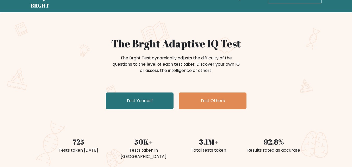
scroll to position [28, 0]
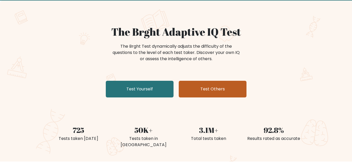
click at [215, 87] on link "Test Others" at bounding box center [213, 89] width 68 height 17
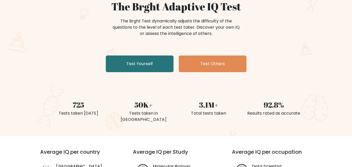
scroll to position [54, 0]
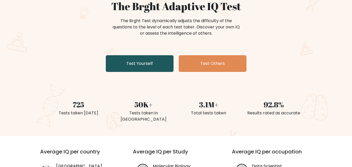
click at [124, 64] on link "Test Yourself" at bounding box center [140, 63] width 68 height 17
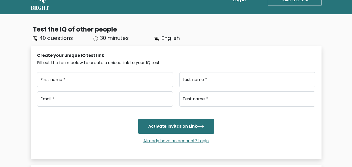
scroll to position [15, 0]
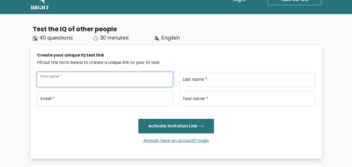
click at [133, 81] on input "First name *" at bounding box center [105, 79] width 136 height 15
type input "Shahan"
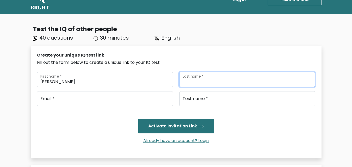
click at [201, 82] on input "Last name *" at bounding box center [247, 79] width 136 height 15
type input "Aziz"
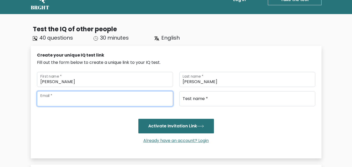
click at [128, 95] on input "email" at bounding box center [105, 98] width 136 height 15
drag, startPoint x: 74, startPoint y: 93, endPoint x: 48, endPoint y: 94, distance: 25.0
click at [48, 94] on input "email" at bounding box center [105, 98] width 136 height 15
type input "shahanaziz12344"
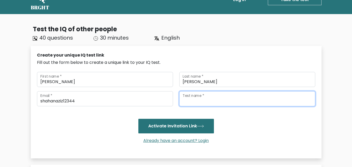
type input "'"
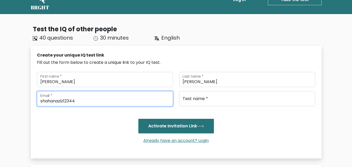
click at [83, 100] on input "shahanaziz12344" at bounding box center [105, 98] width 136 height 15
type input "s"
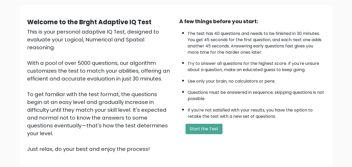
scroll to position [37, 0]
click at [199, 126] on button "Start the Test" at bounding box center [204, 129] width 37 height 10
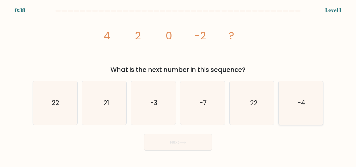
click at [291, 112] on icon "-4" at bounding box center [301, 103] width 44 height 44
click at [178, 85] on input "f. -4" at bounding box center [178, 84] width 0 height 1
radio input "true"
click at [201, 140] on button "Next" at bounding box center [178, 142] width 68 height 17
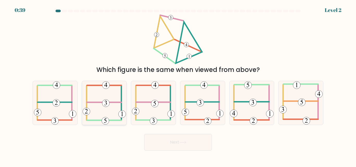
click at [110, 106] on icon at bounding box center [104, 103] width 43 height 44
click at [178, 85] on input "b." at bounding box center [178, 84] width 0 height 1
radio input "true"
click at [164, 142] on button "Next" at bounding box center [178, 142] width 68 height 17
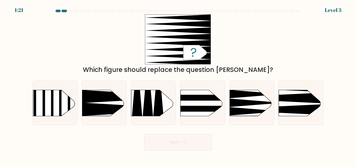
click at [164, 142] on button "Next" at bounding box center [178, 142] width 68 height 17
click at [115, 139] on div "Next" at bounding box center [177, 140] width 297 height 19
click at [294, 106] on rect at bounding box center [269, 80] width 116 height 88
click at [178, 85] on input "f." at bounding box center [178, 84] width 0 height 1
radio input "true"
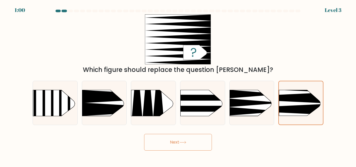
click at [186, 144] on button "Next" at bounding box center [178, 142] width 68 height 17
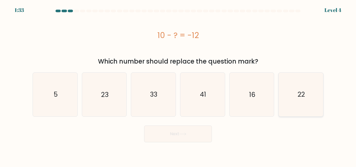
click at [310, 96] on icon "22" at bounding box center [301, 95] width 44 height 44
click at [178, 85] on input "f. 22" at bounding box center [178, 84] width 0 height 1
radio input "true"
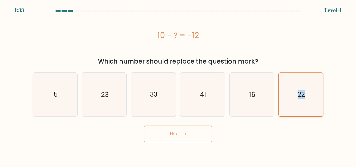
click at [310, 96] on icon "22" at bounding box center [301, 94] width 43 height 43
click at [178, 85] on input "f. 22" at bounding box center [178, 84] width 0 height 1
click at [193, 133] on button "Next" at bounding box center [178, 134] width 68 height 17
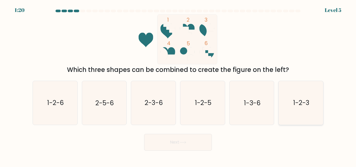
click at [301, 104] on text "1-2-3" at bounding box center [301, 103] width 16 height 9
click at [178, 85] on input "f. 1-2-3" at bounding box center [178, 84] width 0 height 1
radio input "true"
click at [184, 147] on button "Next" at bounding box center [178, 142] width 68 height 17
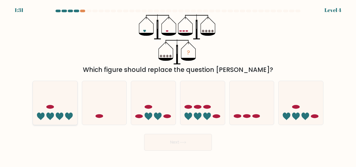
click at [62, 114] on icon at bounding box center [60, 117] width 8 height 8
click at [178, 85] on input "a." at bounding box center [178, 84] width 0 height 1
radio input "true"
click at [159, 143] on button "Next" at bounding box center [178, 142] width 68 height 17
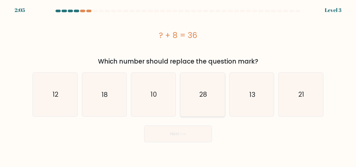
click at [203, 94] on text "28" at bounding box center [203, 94] width 8 height 9
click at [178, 85] on input "d. 28" at bounding box center [178, 84] width 0 height 1
radio input "true"
click at [186, 137] on button "Next" at bounding box center [178, 134] width 68 height 17
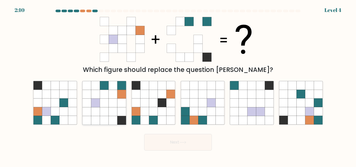
click at [102, 104] on icon at bounding box center [104, 103] width 9 height 9
click at [178, 85] on input "b." at bounding box center [178, 84] width 0 height 1
radio input "true"
click at [167, 139] on button "Next" at bounding box center [178, 142] width 68 height 17
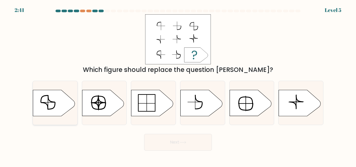
click at [44, 109] on icon at bounding box center [54, 103] width 42 height 26
click at [178, 85] on input "a." at bounding box center [178, 84] width 0 height 1
radio input "true"
click at [168, 143] on button "Next" at bounding box center [178, 142] width 68 height 17
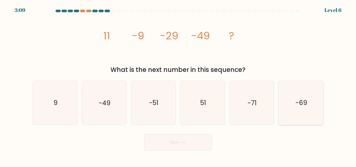
click at [297, 104] on text "-69" at bounding box center [302, 103] width 12 height 9
click at [178, 85] on input "f. -69" at bounding box center [178, 84] width 0 height 1
radio input "true"
click at [206, 141] on button "Next" at bounding box center [178, 142] width 68 height 17
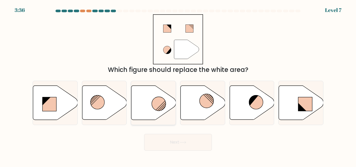
click at [155, 109] on circle at bounding box center [159, 104] width 14 height 14
click at [178, 85] on input "c." at bounding box center [178, 84] width 0 height 1
radio input "true"
click at [179, 142] on button "Next" at bounding box center [178, 142] width 68 height 17
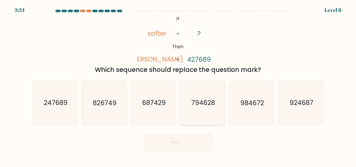
click at [204, 103] on text "794628" at bounding box center [203, 103] width 24 height 9
click at [178, 85] on input "d. 794628" at bounding box center [178, 84] width 0 height 1
radio input "true"
click at [189, 138] on button "Next" at bounding box center [178, 142] width 68 height 17
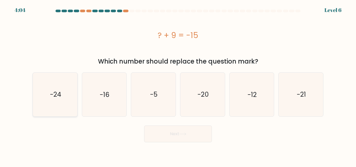
click at [57, 99] on text "-24" at bounding box center [55, 94] width 11 height 9
click at [178, 85] on input "a. -24" at bounding box center [178, 84] width 0 height 1
radio input "true"
click at [159, 132] on button "Next" at bounding box center [178, 134] width 68 height 17
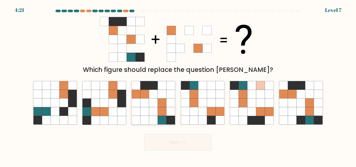
click at [154, 108] on icon at bounding box center [153, 111] width 9 height 9
click at [178, 85] on input "c." at bounding box center [178, 84] width 0 height 1
radio input "true"
click at [183, 140] on button "Next" at bounding box center [178, 142] width 68 height 17
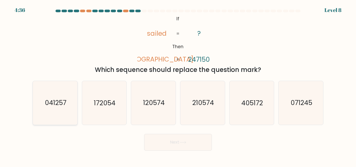
click at [67, 109] on icon "041257" at bounding box center [55, 103] width 44 height 44
click at [178, 85] on input "a. 041257" at bounding box center [178, 84] width 0 height 1
radio input "true"
click at [172, 141] on button "Next" at bounding box center [178, 142] width 68 height 17
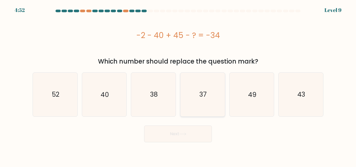
click at [203, 106] on icon "37" at bounding box center [203, 95] width 44 height 44
click at [178, 85] on input "d. 37" at bounding box center [178, 84] width 0 height 1
radio input "true"
click at [184, 134] on icon at bounding box center [183, 134] width 6 height 2
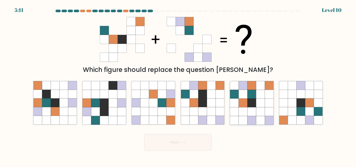
click at [239, 110] on icon at bounding box center [243, 111] width 9 height 9
click at [178, 85] on input "e." at bounding box center [178, 84] width 0 height 1
radio input "true"
click at [196, 143] on button "Next" at bounding box center [178, 142] width 68 height 17
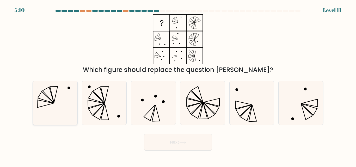
click at [66, 102] on icon at bounding box center [55, 103] width 44 height 44
click at [178, 85] on input "a." at bounding box center [178, 84] width 0 height 1
radio input "true"
click at [183, 144] on icon at bounding box center [182, 142] width 7 height 3
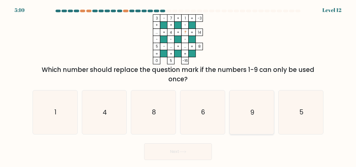
click at [253, 111] on text "9" at bounding box center [252, 112] width 4 height 9
click at [178, 85] on input "e. 9" at bounding box center [178, 84] width 0 height 1
radio input "true"
click at [159, 154] on button "Next" at bounding box center [178, 151] width 68 height 17
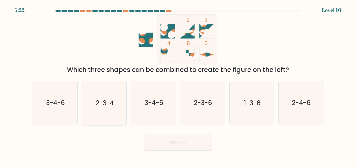
click at [95, 114] on icon "2-3-4" at bounding box center [104, 103] width 44 height 44
click at [178, 85] on input "b. 2-3-4" at bounding box center [178, 84] width 0 height 1
radio input "true"
click at [167, 142] on button "Next" at bounding box center [178, 142] width 68 height 17
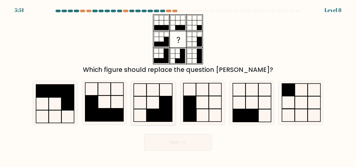
click at [157, 110] on rect at bounding box center [153, 115] width 13 height 13
click at [178, 85] on input "c." at bounding box center [178, 84] width 0 height 1
radio input "true"
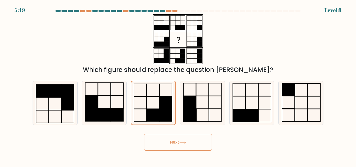
click at [178, 142] on button "Next" at bounding box center [178, 142] width 68 height 17
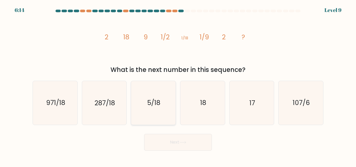
click at [153, 104] on text "5/18" at bounding box center [153, 103] width 13 height 9
click at [178, 85] on input "c. 5/18" at bounding box center [178, 84] width 0 height 1
radio input "true"
click at [167, 144] on button "Next" at bounding box center [178, 142] width 68 height 17
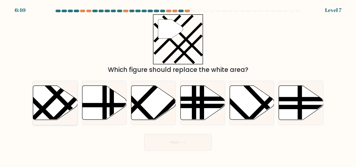
click at [58, 109] on icon at bounding box center [55, 103] width 45 height 34
click at [178, 85] on input "a." at bounding box center [178, 84] width 0 height 1
radio input "true"
click at [167, 140] on button "Next" at bounding box center [178, 142] width 68 height 17
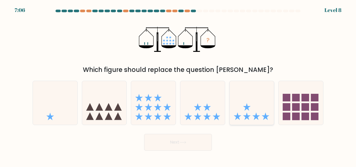
click at [245, 106] on icon at bounding box center [252, 102] width 45 height 37
click at [178, 85] on input "e." at bounding box center [178, 84] width 0 height 1
radio input "true"
click at [195, 142] on button "Next" at bounding box center [178, 142] width 68 height 17
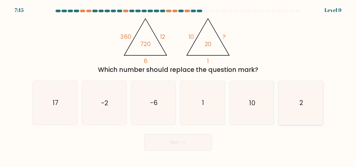
click at [297, 105] on icon "2" at bounding box center [301, 103] width 44 height 44
click at [178, 85] on input "f. 2" at bounding box center [178, 84] width 0 height 1
radio input "true"
click at [202, 143] on button "Next" at bounding box center [178, 142] width 68 height 17
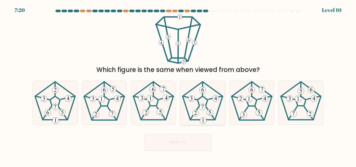
click at [203, 109] on 194 at bounding box center [202, 107] width 7 height 7
click at [178, 85] on input "d." at bounding box center [178, 84] width 0 height 1
radio input "true"
click at [196, 141] on button "Next" at bounding box center [178, 142] width 68 height 17
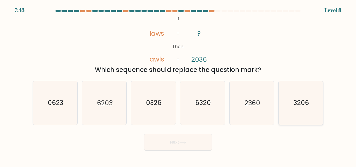
click at [301, 94] on icon "3206" at bounding box center [301, 103] width 44 height 44
click at [178, 85] on input "f. 3206" at bounding box center [178, 84] width 0 height 1
radio input "true"
click at [196, 138] on button "Next" at bounding box center [178, 142] width 68 height 17
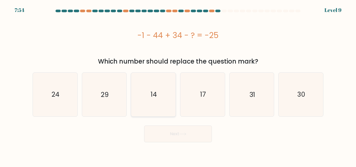
click at [159, 107] on icon "14" at bounding box center [154, 95] width 44 height 44
click at [178, 85] on input "c. 14" at bounding box center [178, 84] width 0 height 1
radio input "true"
click at [187, 138] on button "Next" at bounding box center [178, 134] width 68 height 17
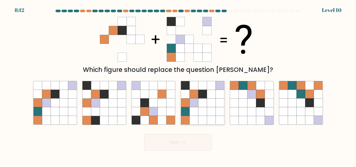
click at [216, 104] on icon at bounding box center [220, 103] width 9 height 9
click at [178, 85] on input "d." at bounding box center [178, 84] width 0 height 1
radio input "true"
click at [176, 144] on button "Next" at bounding box center [178, 142] width 68 height 17
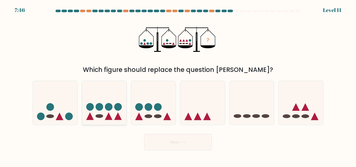
click at [115, 114] on icon at bounding box center [104, 102] width 45 height 37
click at [178, 85] on input "b." at bounding box center [178, 84] width 0 height 1
radio input "true"
click at [172, 144] on button "Next" at bounding box center [178, 142] width 68 height 17
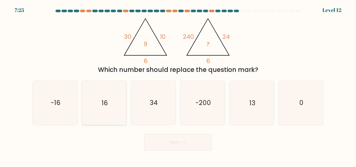
click at [117, 110] on icon "16" at bounding box center [104, 103] width 44 height 44
click at [178, 85] on input "b. 16" at bounding box center [178, 84] width 0 height 1
radio input "true"
click at [171, 143] on button "Next" at bounding box center [178, 142] width 68 height 17
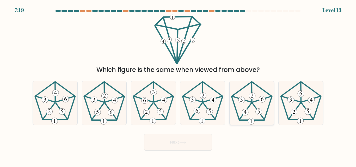
click at [251, 99] on 645 at bounding box center [252, 96] width 7 height 7
click at [178, 85] on input "e." at bounding box center [178, 84] width 0 height 1
radio input "true"
click at [194, 142] on button "Next" at bounding box center [178, 142] width 68 height 17
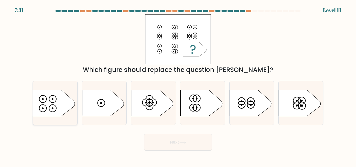
click at [54, 111] on icon at bounding box center [54, 103] width 42 height 26
click at [178, 85] on input "a." at bounding box center [178, 84] width 0 height 1
radio input "true"
click at [155, 139] on button "Next" at bounding box center [178, 142] width 68 height 17
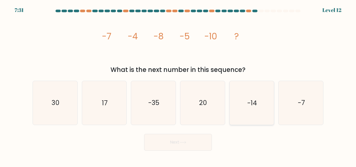
click at [244, 106] on icon "-14" at bounding box center [252, 103] width 44 height 44
click at [178, 85] on input "e. -14" at bounding box center [178, 84] width 0 height 1
radio input "true"
click at [201, 139] on button "Next" at bounding box center [178, 142] width 68 height 17
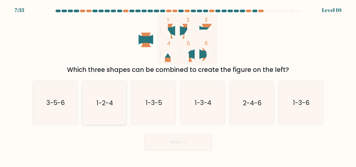
click at [106, 111] on icon "1-2-4" at bounding box center [104, 103] width 44 height 44
click at [178, 85] on input "b. 1-2-4" at bounding box center [178, 84] width 0 height 1
radio input "true"
click at [196, 145] on button "Next" at bounding box center [178, 142] width 68 height 17
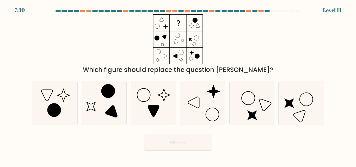
click at [196, 145] on button "Next" at bounding box center [178, 142] width 68 height 17
click at [113, 135] on div "Next" at bounding box center [177, 140] width 297 height 19
click at [147, 103] on icon at bounding box center [154, 103] width 44 height 44
click at [178, 85] on input "c." at bounding box center [178, 84] width 0 height 1
radio input "true"
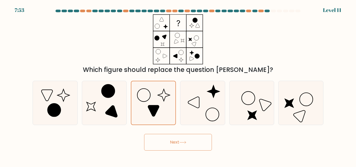
click at [178, 142] on button "Next" at bounding box center [178, 142] width 68 height 17
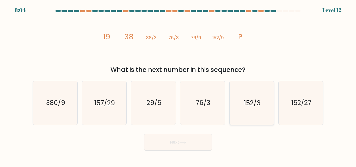
click at [247, 103] on text "152/3" at bounding box center [252, 103] width 16 height 9
click at [178, 85] on input "e. 152/3" at bounding box center [178, 84] width 0 height 1
radio input "true"
click at [187, 138] on button "Next" at bounding box center [178, 142] width 68 height 17
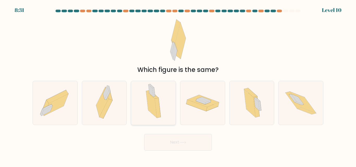
click at [153, 110] on icon at bounding box center [151, 105] width 11 height 27
click at [178, 85] on input "c." at bounding box center [178, 84] width 0 height 1
radio input "true"
click at [183, 139] on button "Next" at bounding box center [178, 142] width 68 height 17
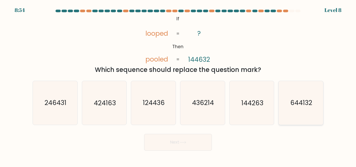
click at [303, 102] on text "644132" at bounding box center [301, 103] width 22 height 9
click at [178, 85] on input "f. 644132" at bounding box center [178, 84] width 0 height 1
radio input "true"
click at [187, 140] on button "Next" at bounding box center [178, 142] width 68 height 17
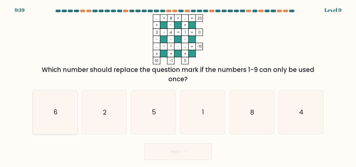
click at [65, 112] on icon "6" at bounding box center [55, 112] width 44 height 44
click at [178, 85] on input "a. 6" at bounding box center [178, 84] width 0 height 1
radio input "true"
click at [168, 153] on button "Next" at bounding box center [178, 151] width 68 height 17
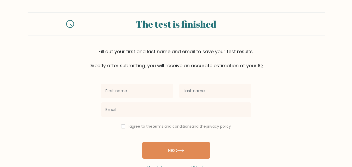
click at [168, 153] on button "Next" at bounding box center [176, 150] width 68 height 17
click at [178, 102] on div at bounding box center [176, 109] width 156 height 19
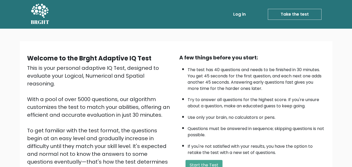
scroll to position [37, 0]
